Goal: Use online tool/utility: Utilize a website feature to perform a specific function

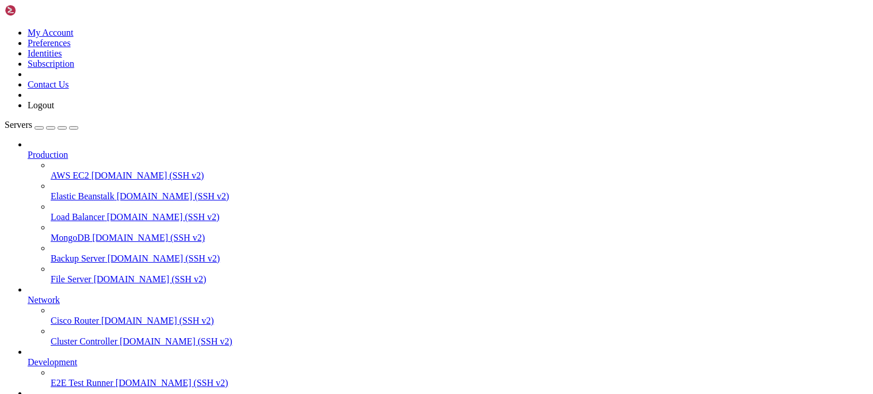
scroll to position [70, 0]
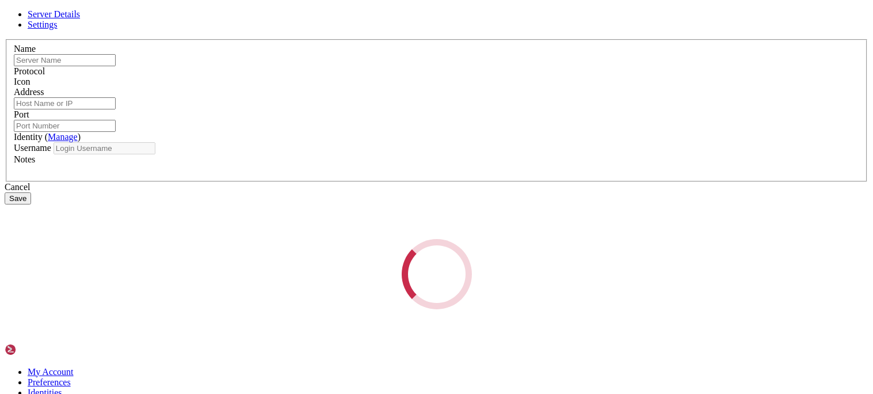
type input "expensive one"
type input "[TECHNICAL_ID]"
type input "22"
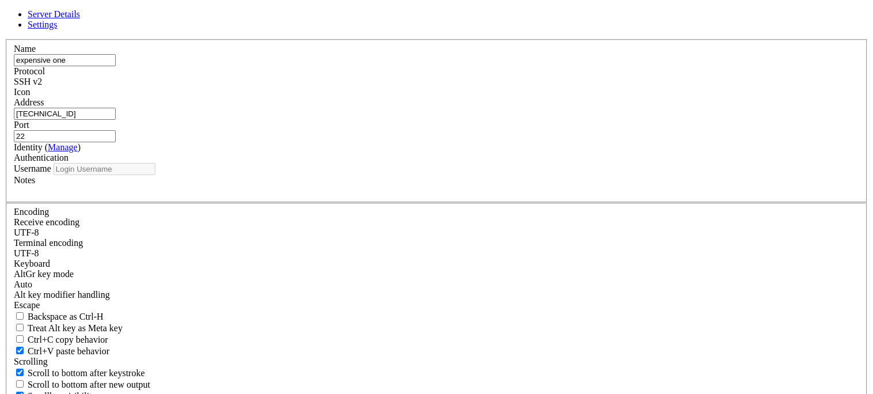
type input "root"
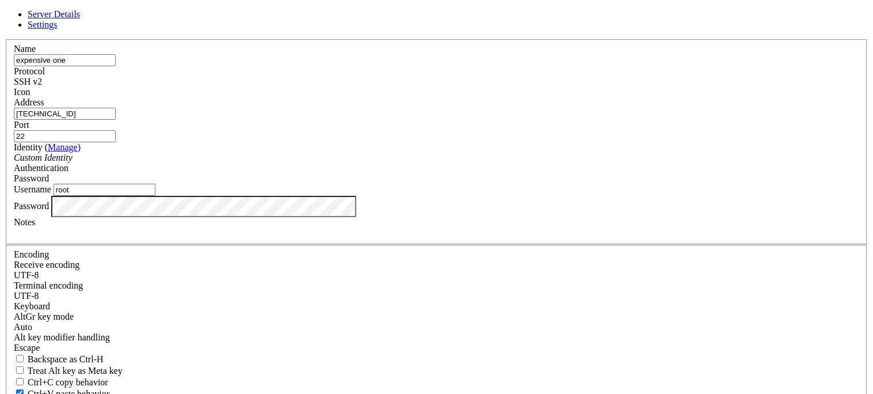
click at [204, 240] on div "Server Details Settings Name expensive one Protocol SSH v2 Icon" at bounding box center [437, 246] width 864 height 475
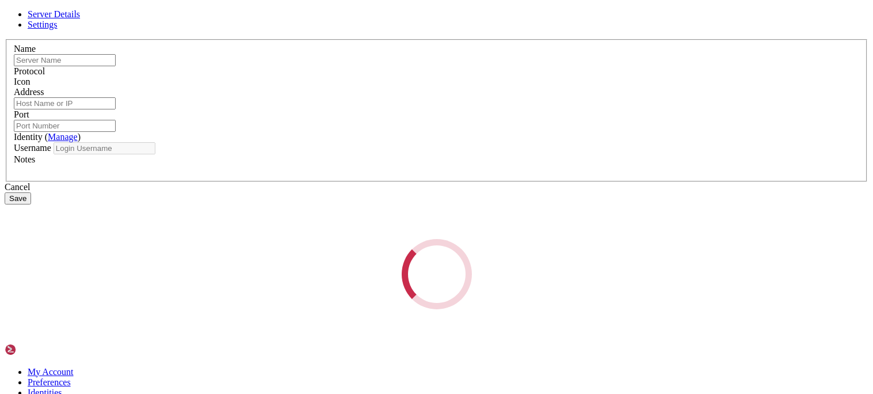
type input "expensive one"
type input "[TECHNICAL_ID]"
type input "22"
type input "root"
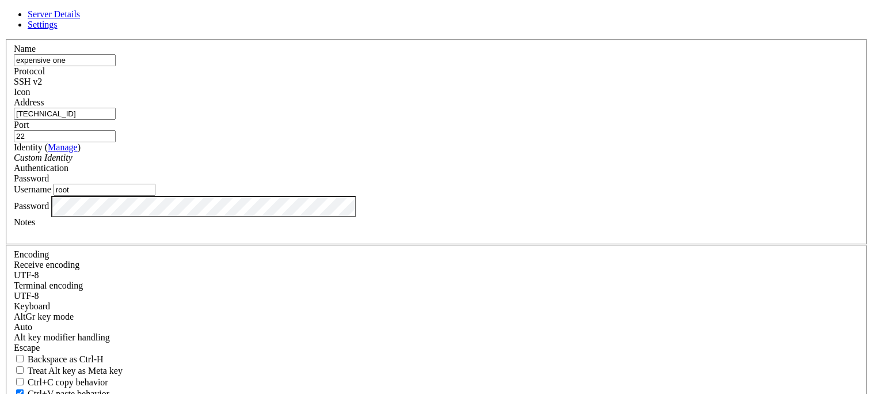
click at [97, 205] on div "Server Details Settings Name expensive one Protocol SSH v2 Icon" at bounding box center [437, 246] width 864 height 475
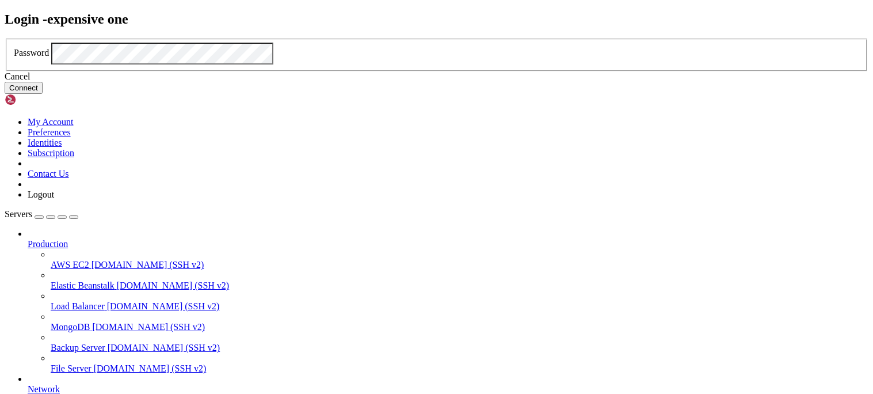
click button "Connect" at bounding box center [24, 88] width 38 height 12
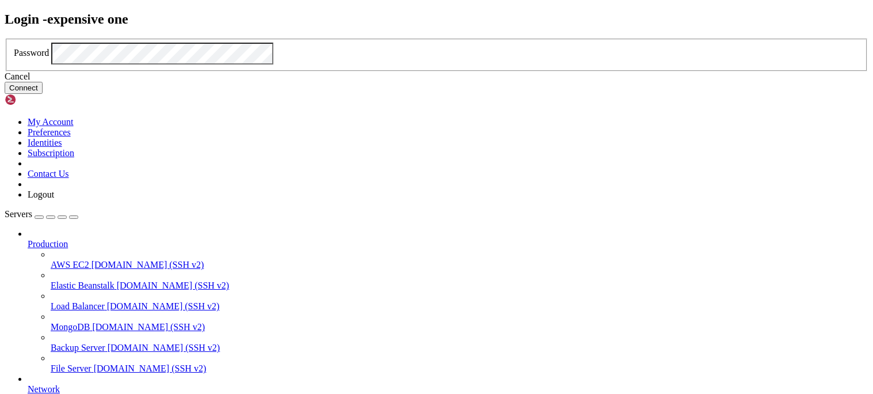
click button "Connect" at bounding box center [24, 88] width 38 height 12
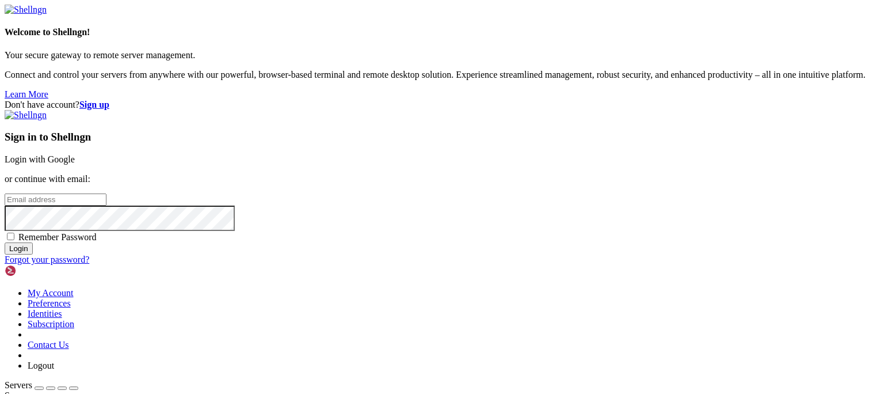
type input "root"
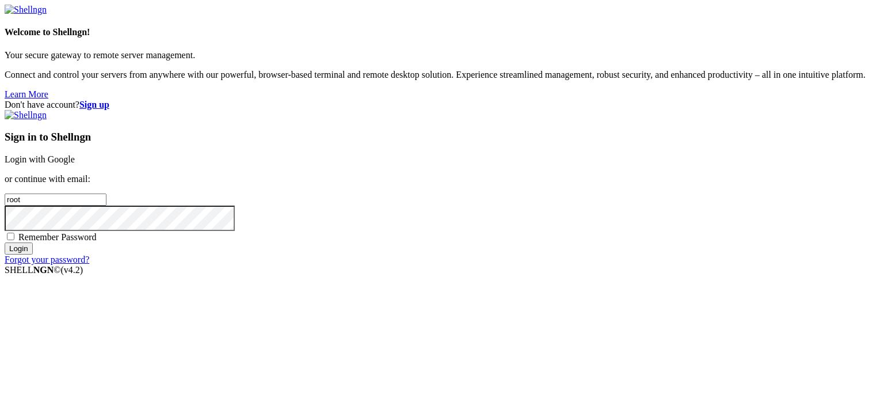
click at [75, 154] on link "Login with Google" at bounding box center [40, 159] width 70 height 10
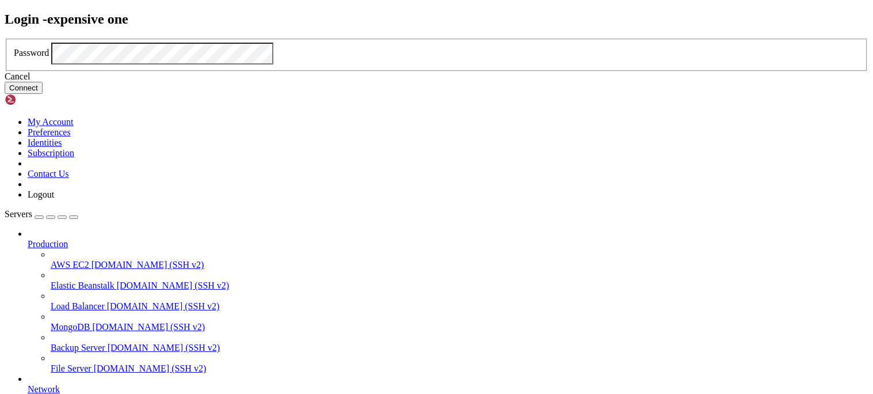
click button "Connect" at bounding box center [24, 88] width 38 height 12
